Goal: Task Accomplishment & Management: Complete application form

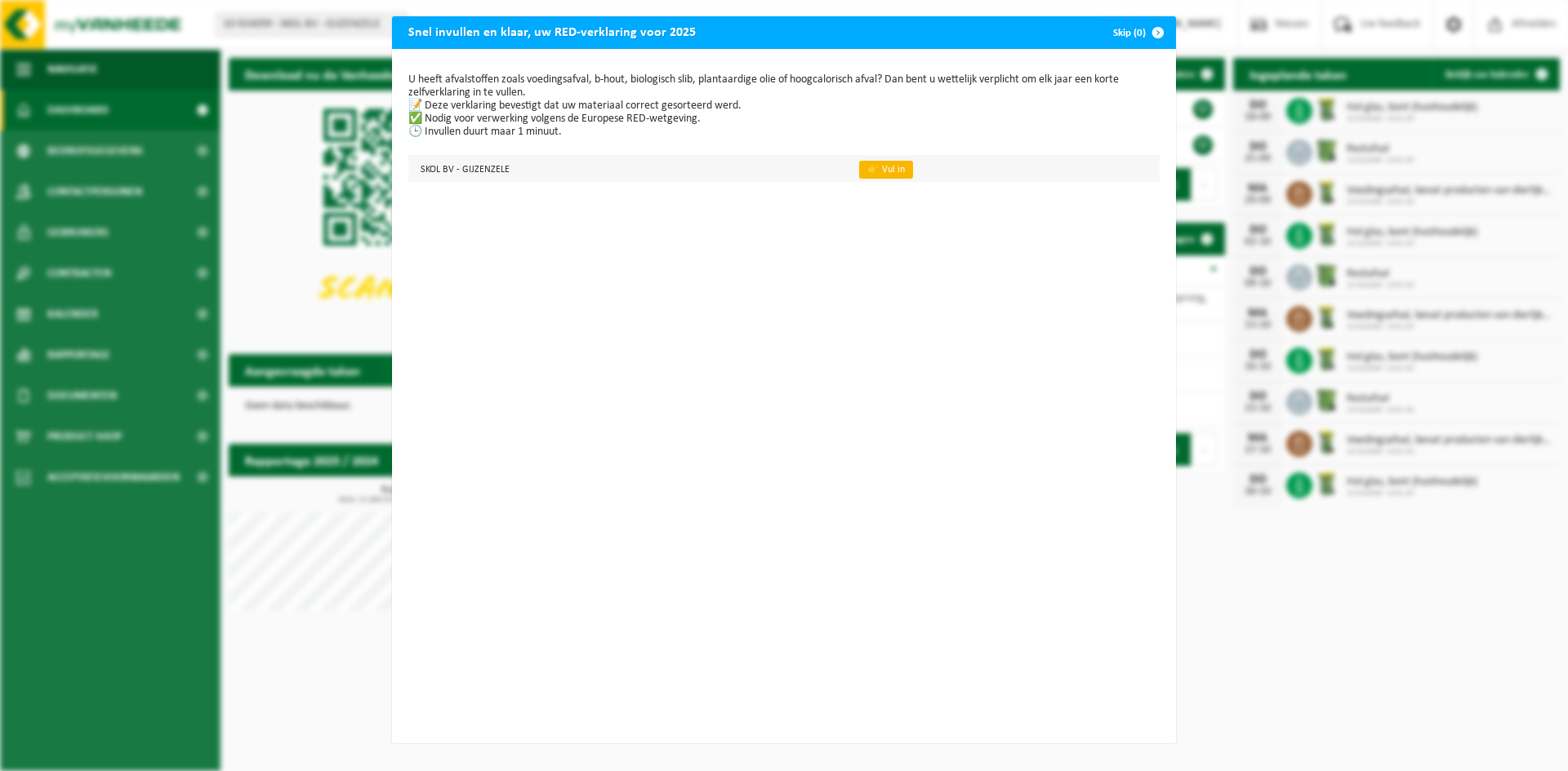
click at [859, 166] on link "👉 Vul in" at bounding box center [886, 169] width 54 height 18
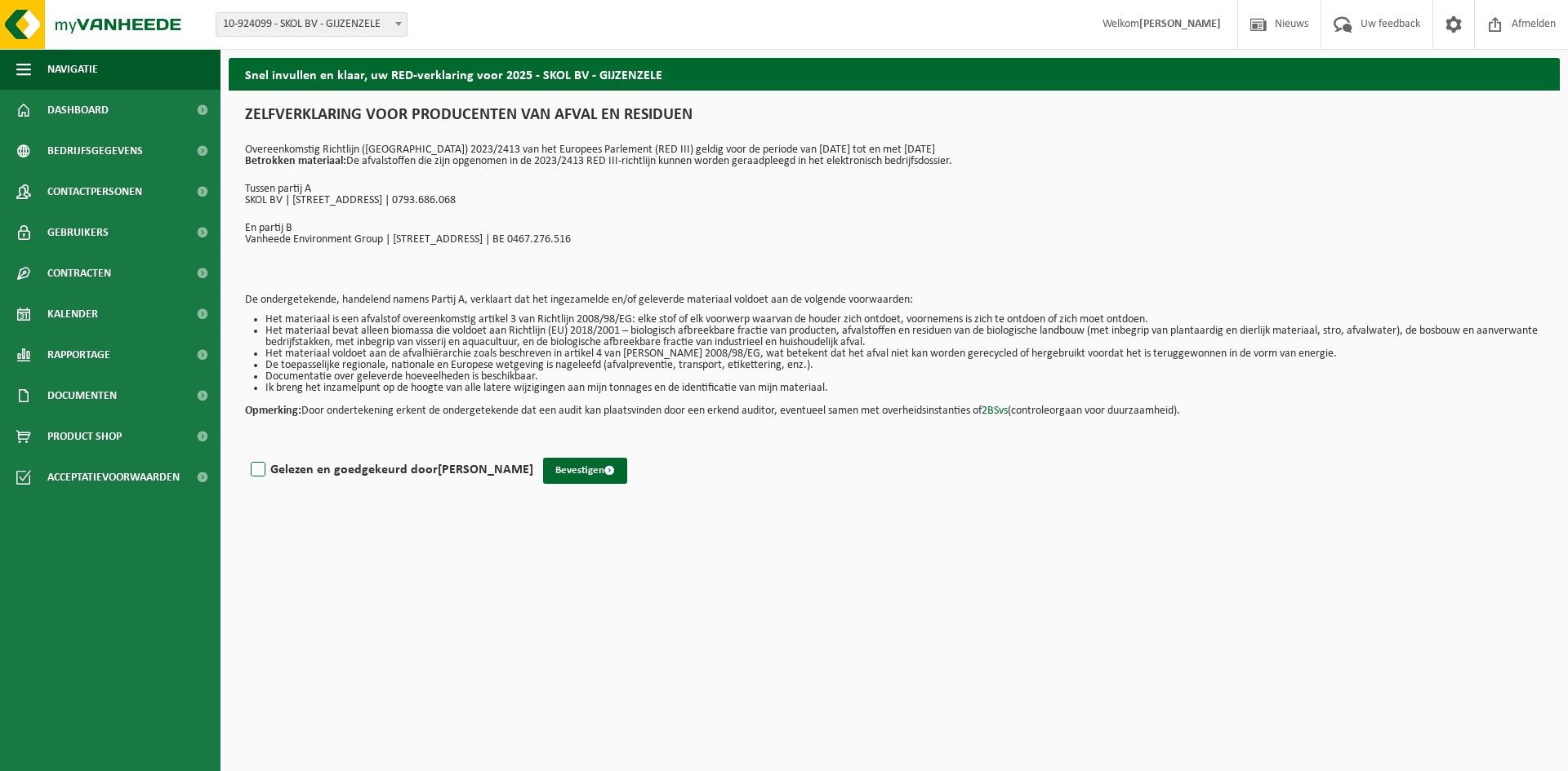
click at [257, 464] on label "Gelezen en goedgekeurd door [PERSON_NAME]" at bounding box center [390, 470] width 286 height 24
click at [533, 450] on input "Gelezen en goedgekeurd door [PERSON_NAME]" at bounding box center [533, 449] width 1 height 1
checkbox input "true"
click at [571, 471] on button "Bevestigen" at bounding box center [584, 471] width 84 height 26
